Goal: Information Seeking & Learning: Find specific fact

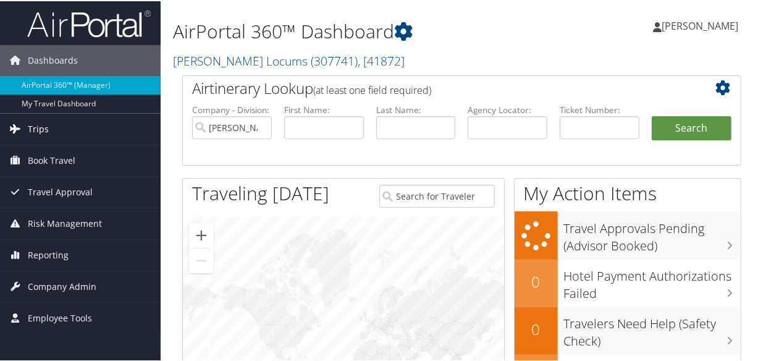
click at [29, 132] on span "Trips" at bounding box center [38, 128] width 21 height 31
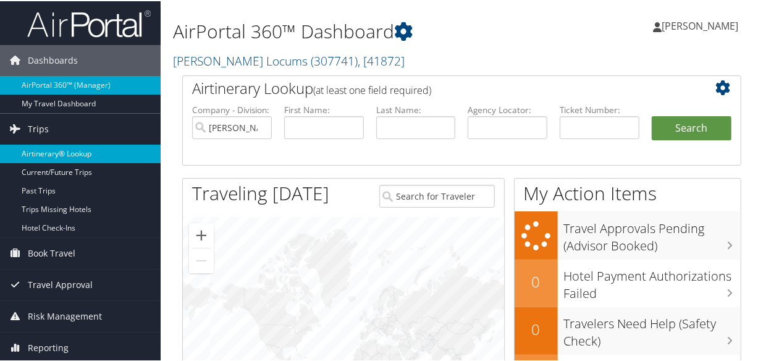
click at [72, 152] on link "Airtinerary® Lookup" at bounding box center [80, 152] width 161 height 19
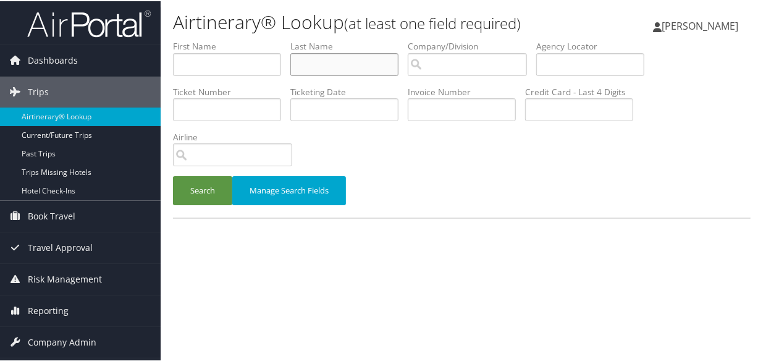
click at [332, 67] on input "text" at bounding box center [345, 63] width 108 height 23
type input "evans"
click at [173, 175] on button "Search" at bounding box center [202, 189] width 59 height 29
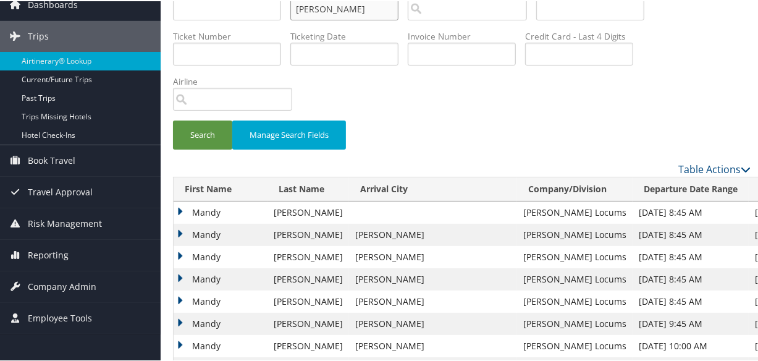
scroll to position [168, 0]
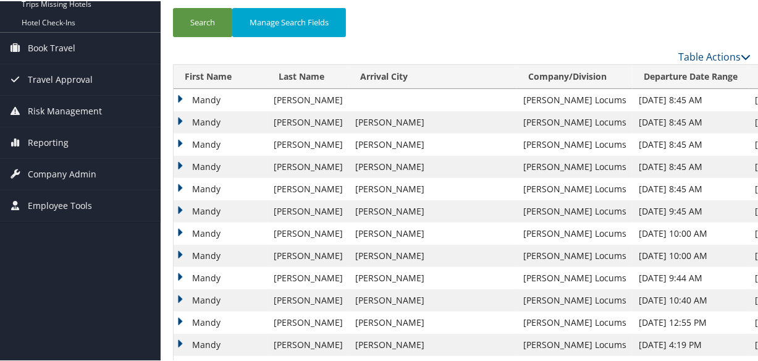
click at [179, 97] on td "Mandy" at bounding box center [221, 99] width 94 height 22
